Goal: Navigation & Orientation: Find specific page/section

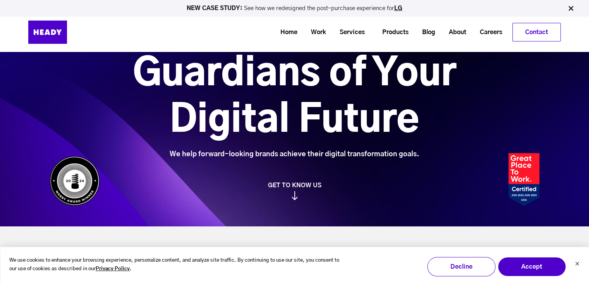
scroll to position [19, 0]
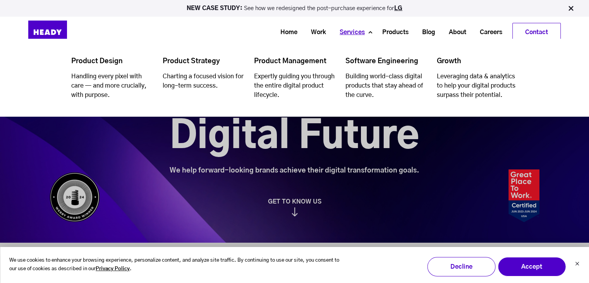
click at [347, 28] on link "Services" at bounding box center [349, 32] width 39 height 14
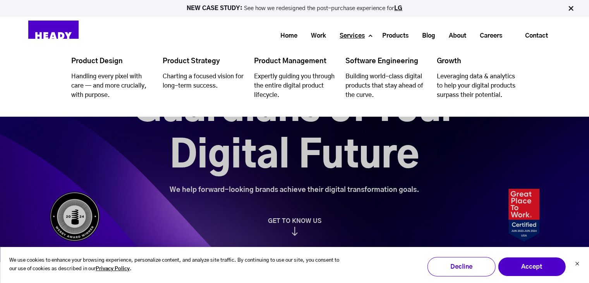
click at [348, 37] on link "Services" at bounding box center [349, 36] width 39 height 14
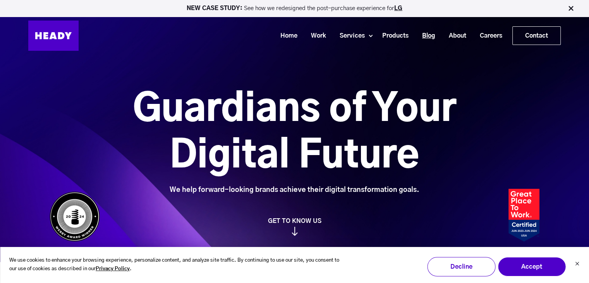
click at [417, 38] on link "Blog" at bounding box center [425, 36] width 27 height 14
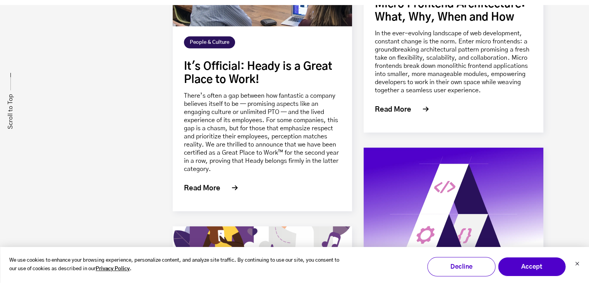
scroll to position [2574, 0]
